Goal: Navigation & Orientation: Find specific page/section

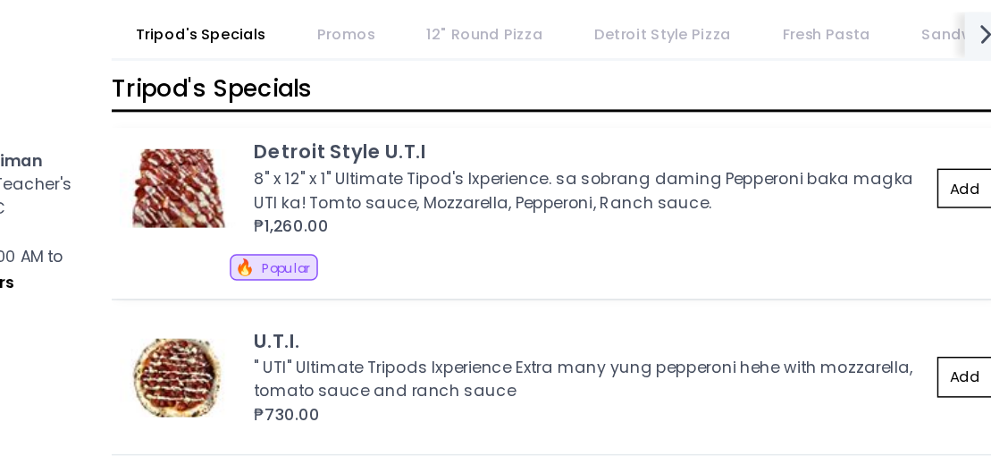
scroll to position [22, 0]
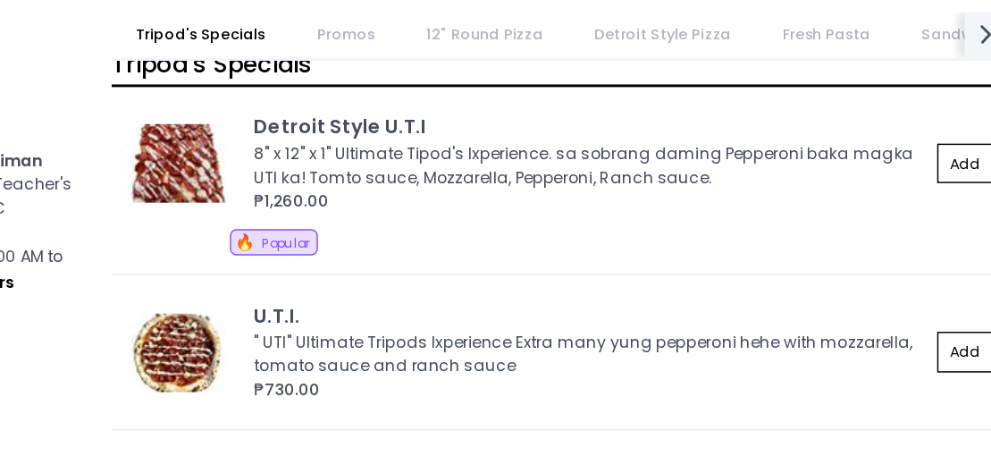
click at [459, 93] on link "Promos" at bounding box center [456, 95] width 71 height 31
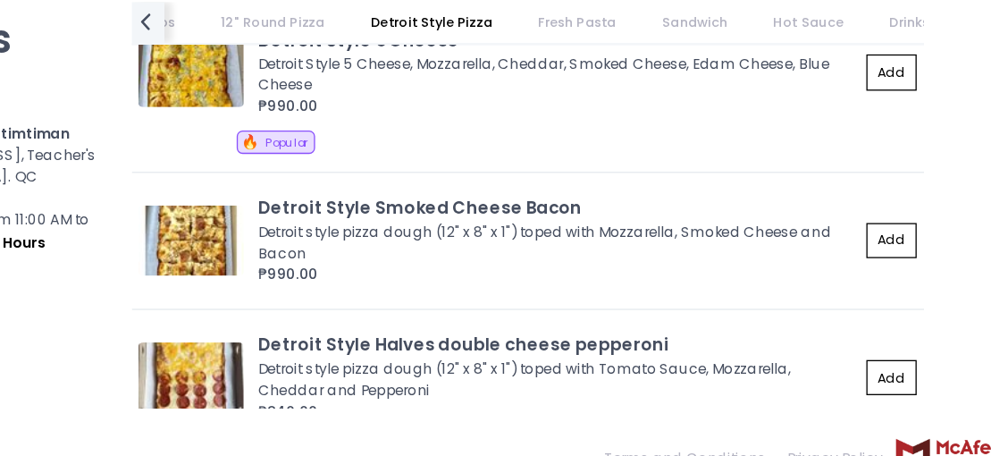
scroll to position [3011, 0]
